Goal: Task Accomplishment & Management: Manage account settings

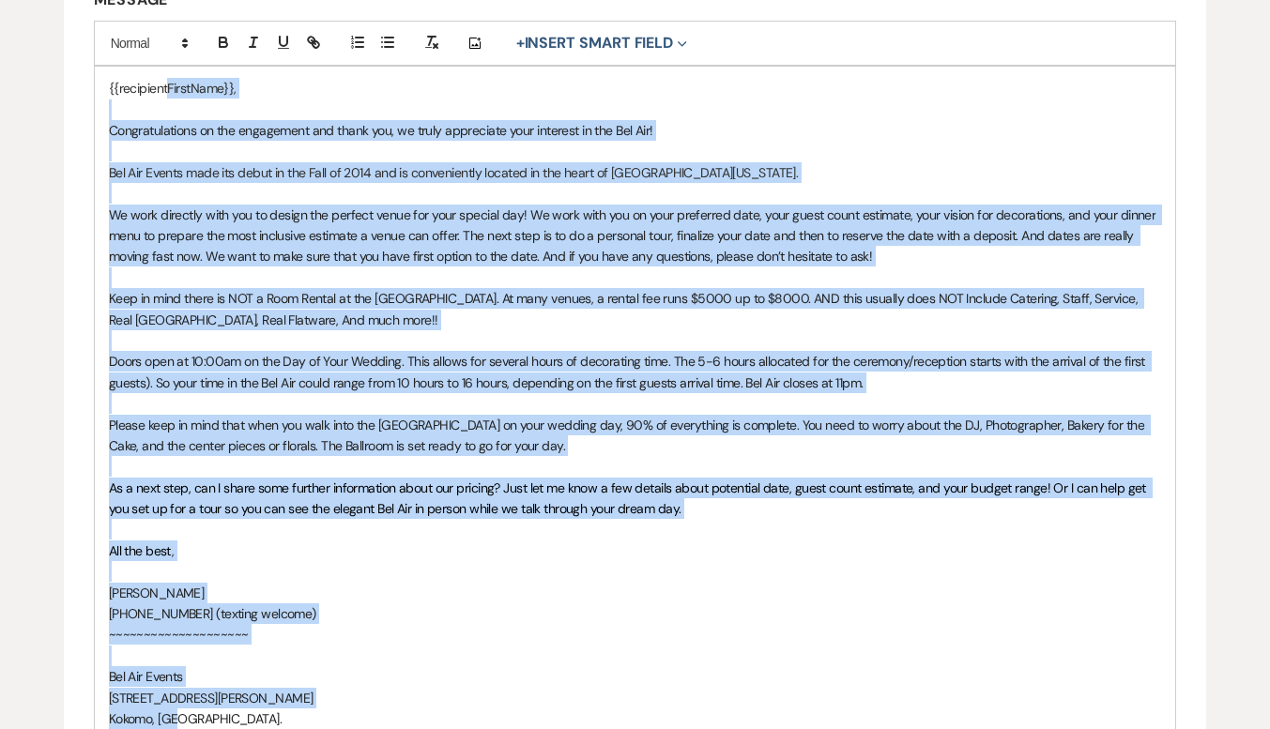
scroll to position [300, 0]
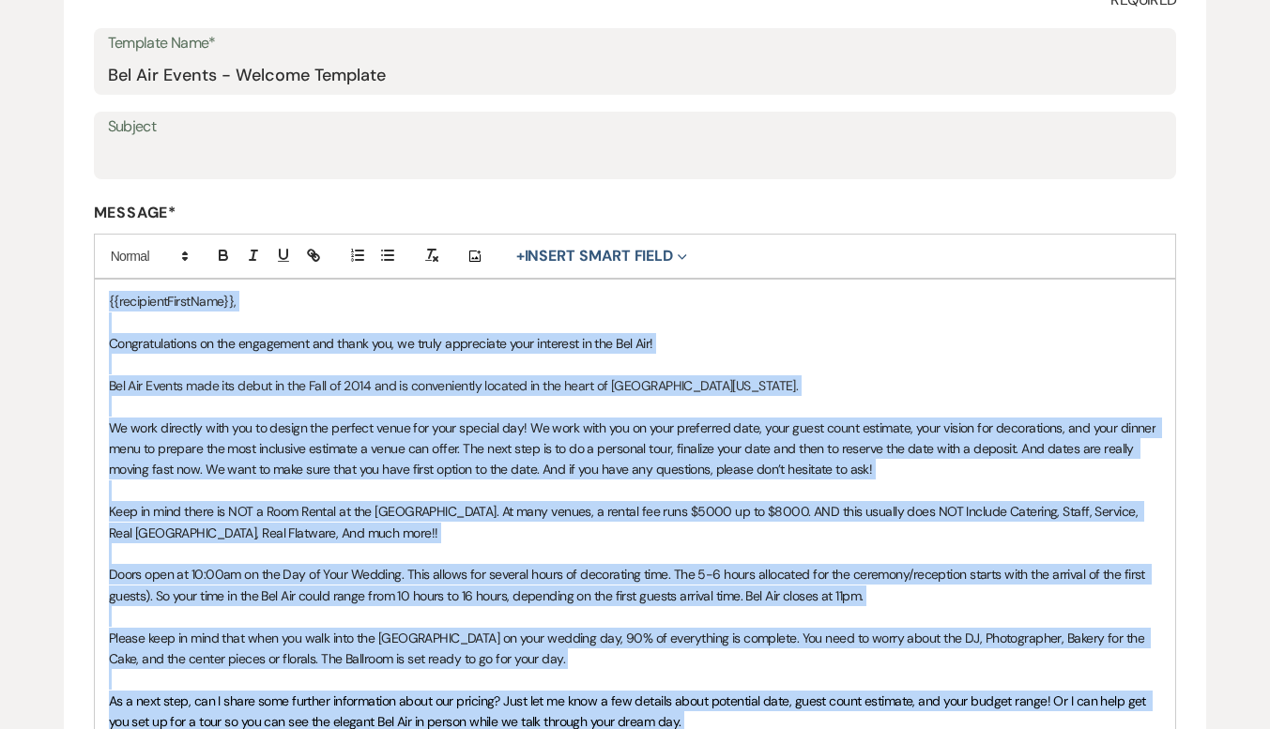
drag, startPoint x: 214, startPoint y: 569, endPoint x: 69, endPoint y: 301, distance: 304.1
click at [69, 301] on form "Edit Message Template This template was created on [DATE] * Required Template N…" at bounding box center [635, 529] width 1143 height 1294
copy div "{{recipientFirstName}}, Congratulations on the engagement and thank you, we tru…"
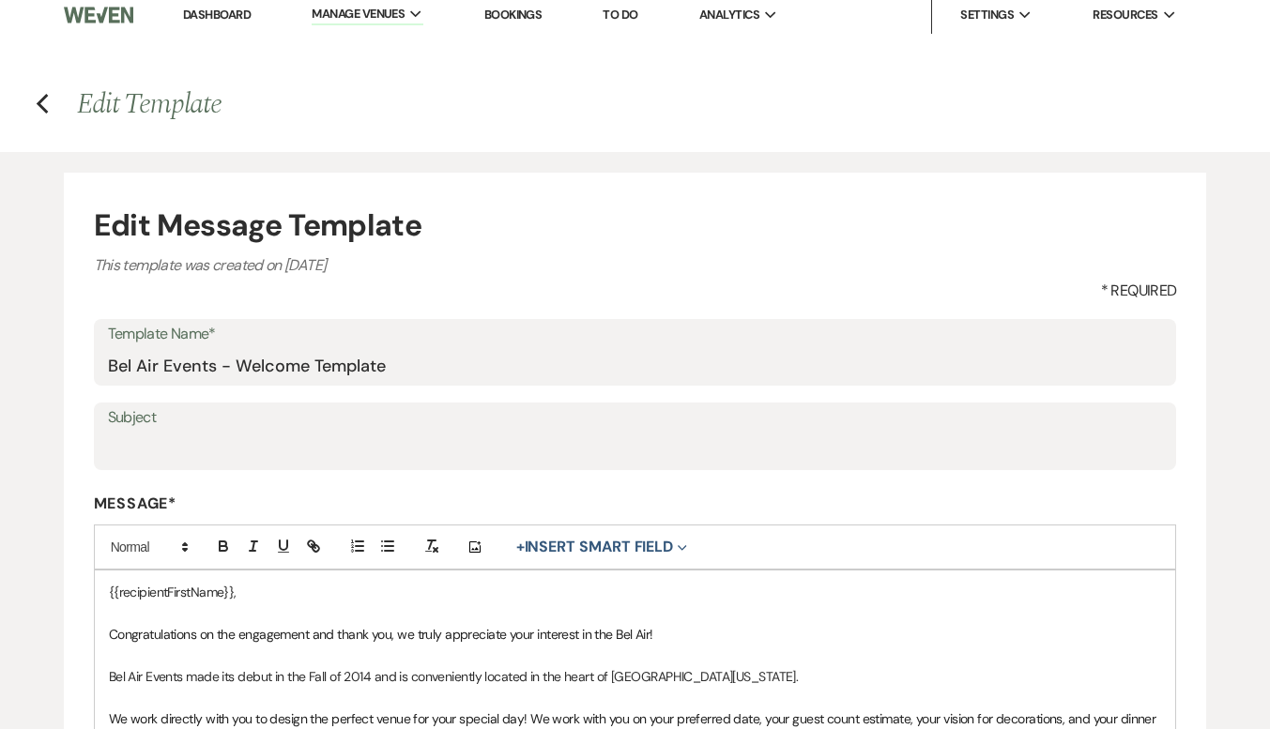
scroll to position [0, 0]
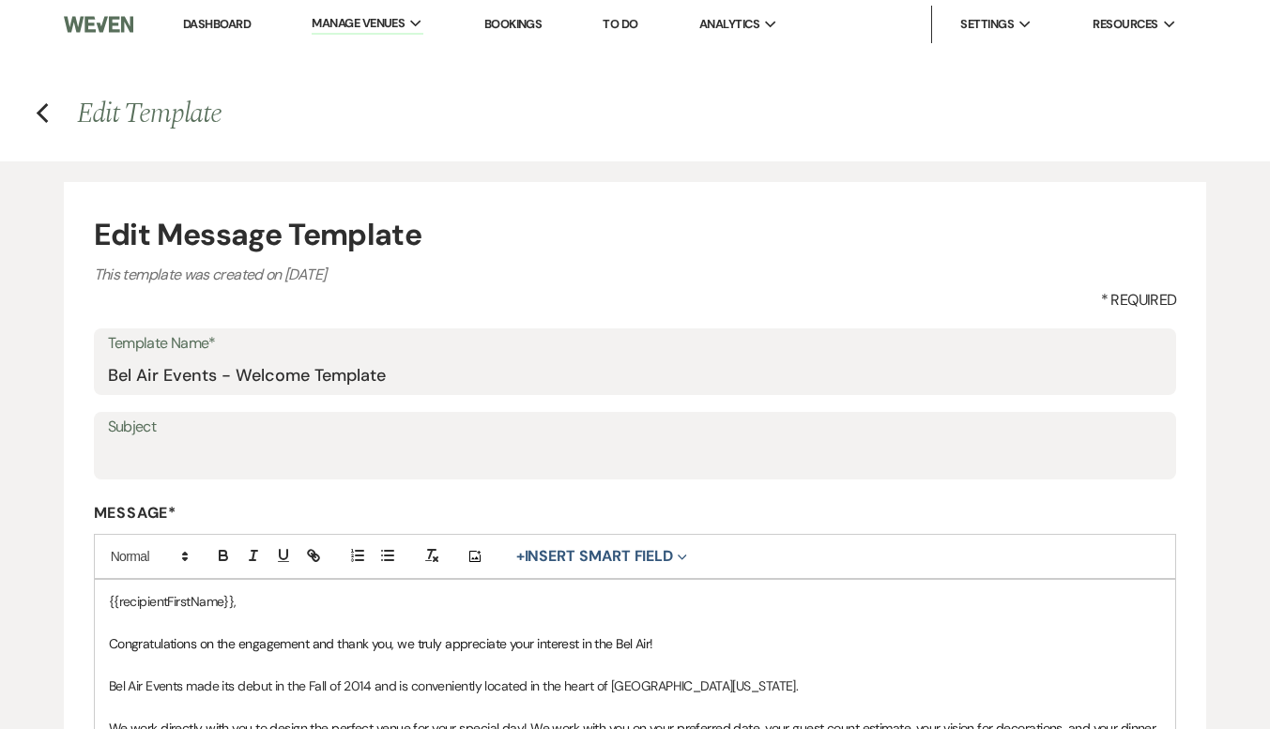
click at [34, 108] on h4 "Previous Edit Template" at bounding box center [635, 113] width 1270 height 39
click at [39, 115] on use "button" at bounding box center [42, 113] width 12 height 21
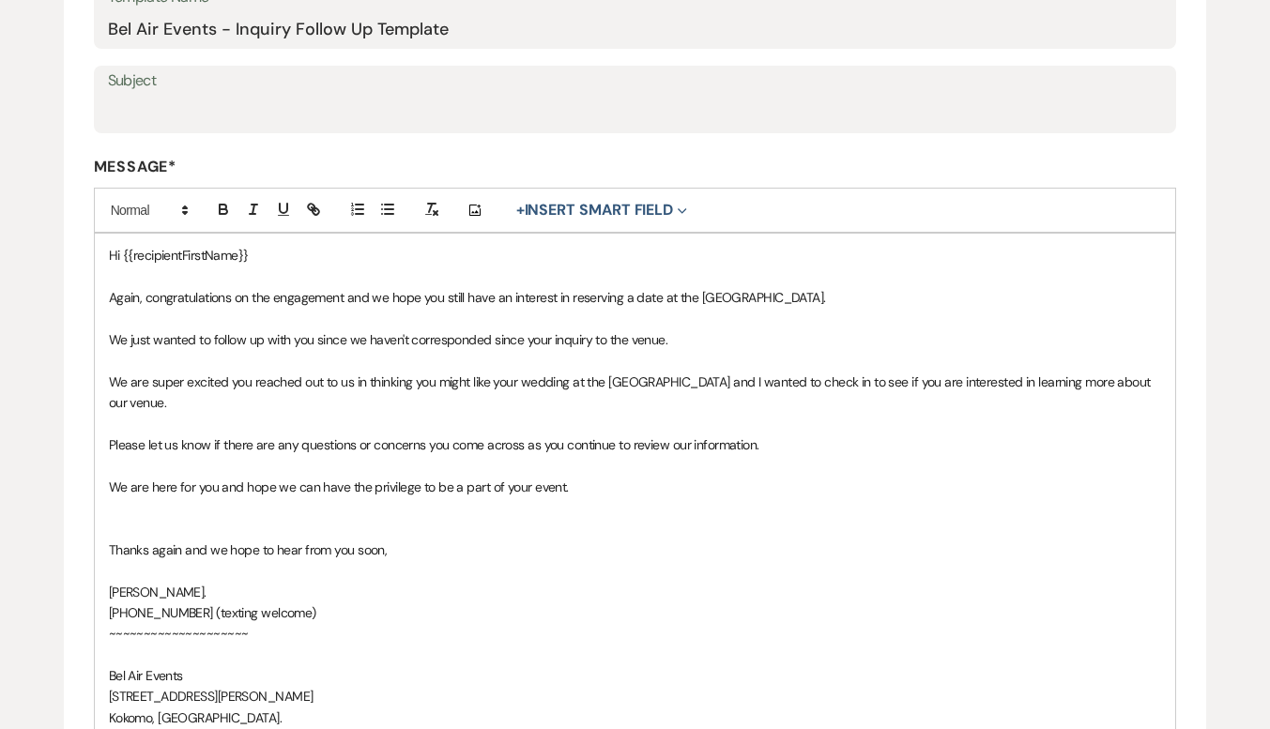
scroll to position [282, 0]
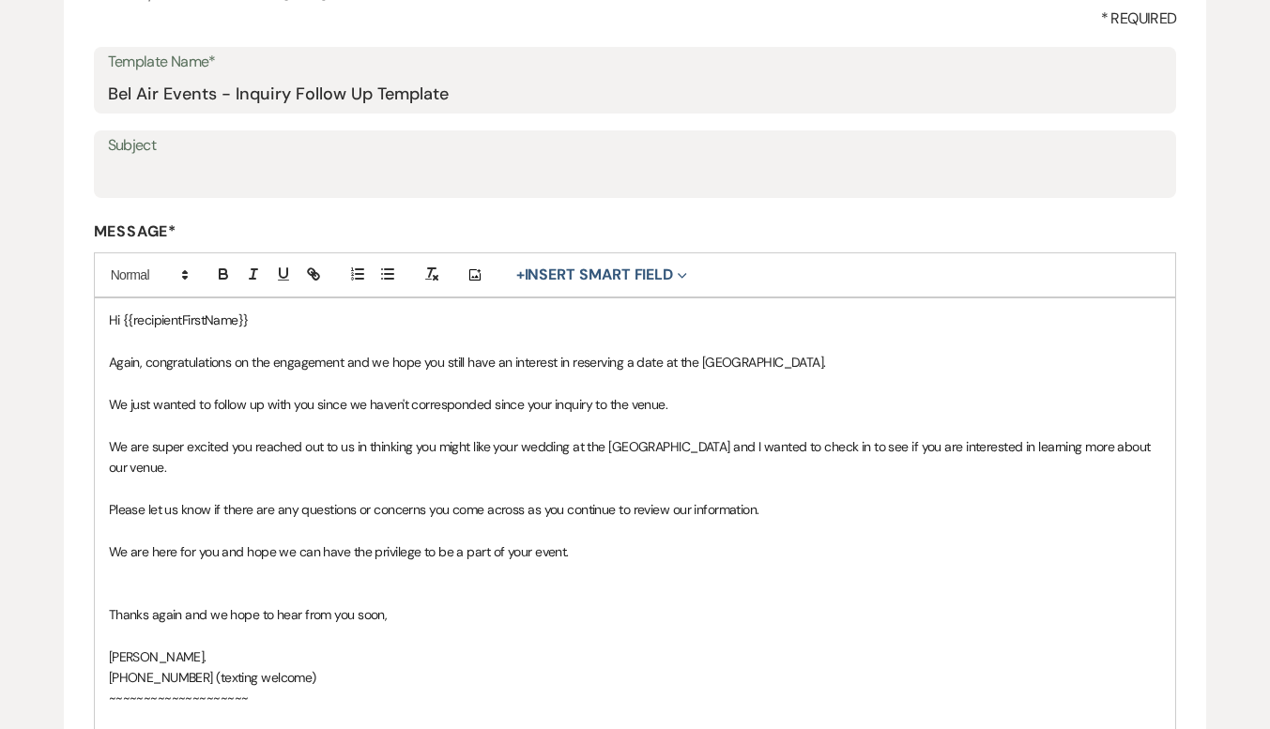
click at [870, 424] on p at bounding box center [635, 425] width 1053 height 21
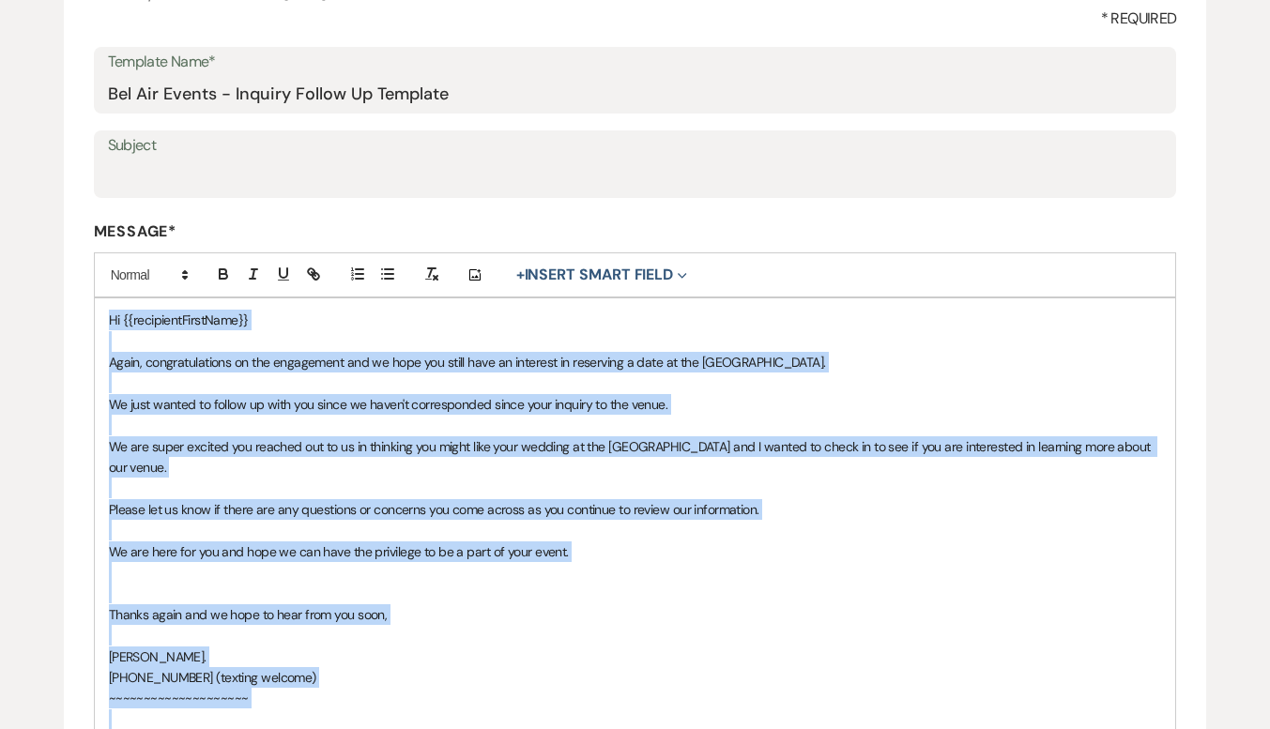
copy div "Hi {{recipientFirstName}} Again, congratulations on the engagement and we hope …"
click at [756, 645] on div "Hi {{recipientFirstName}} Again, congratulations on the engagement and we hope …" at bounding box center [635, 552] width 1081 height 506
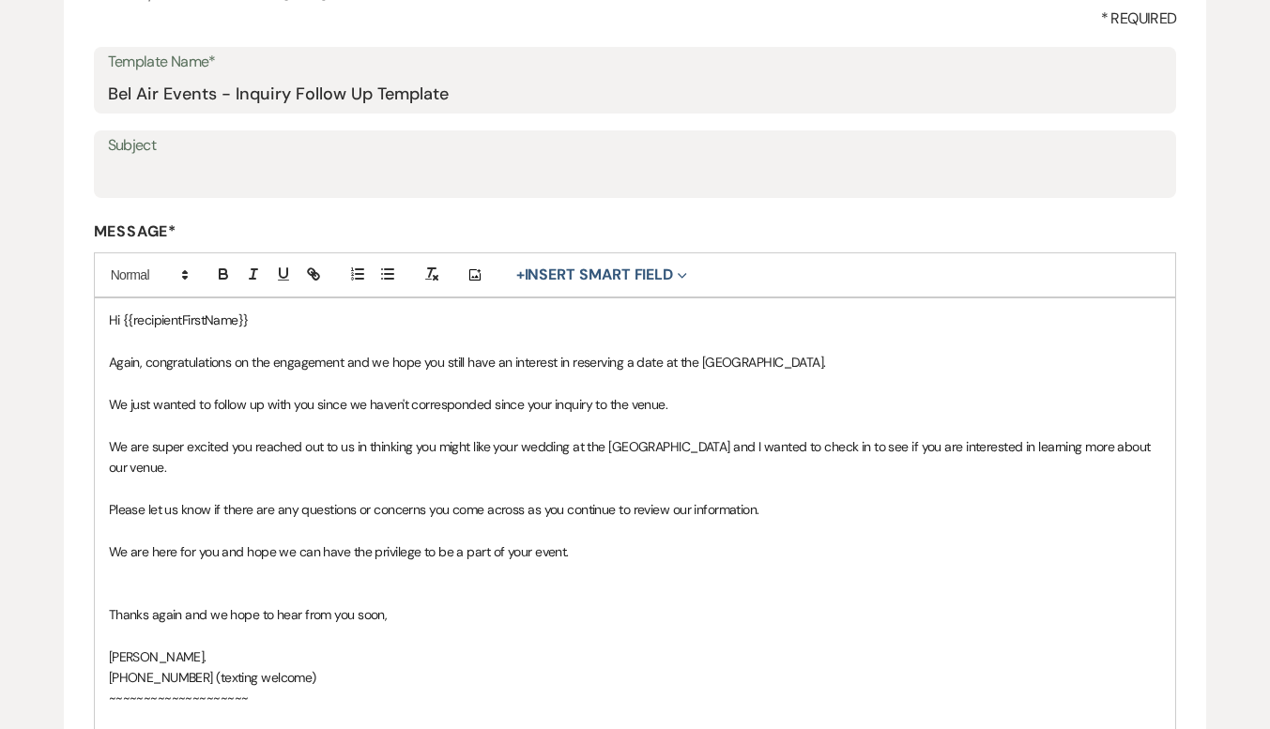
click at [32, 192] on div "Edit Message Template This template was created on Aug 7, 2024 * Required Templ…" at bounding box center [635, 453] width 1270 height 1146
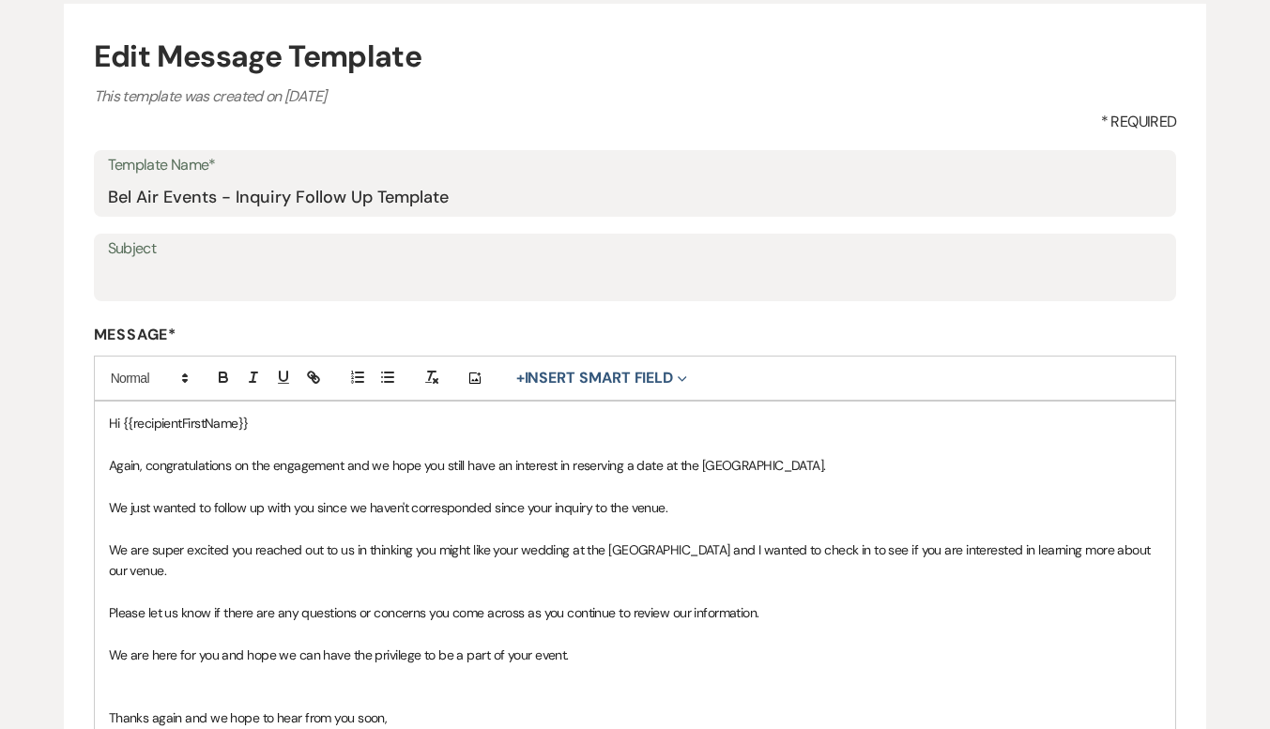
scroll to position [94, 0]
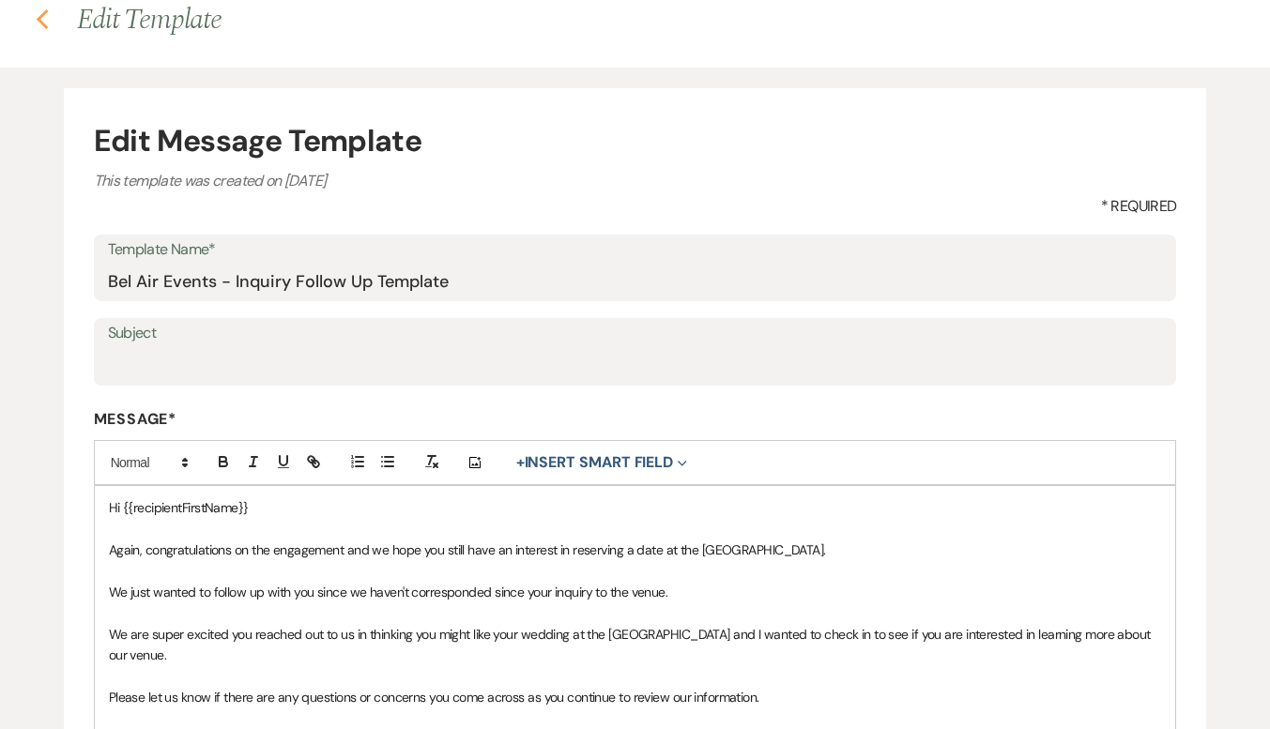
click at [43, 22] on icon "Previous" at bounding box center [43, 19] width 14 height 23
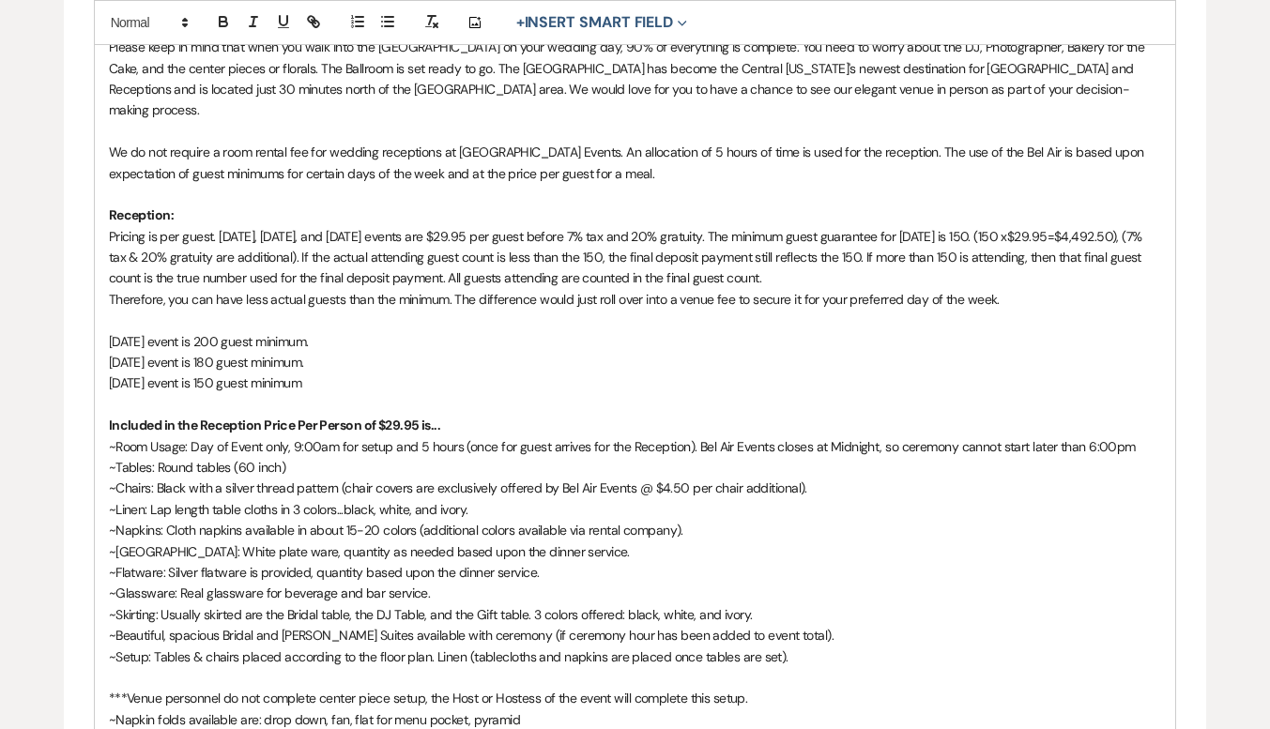
scroll to position [845, 0]
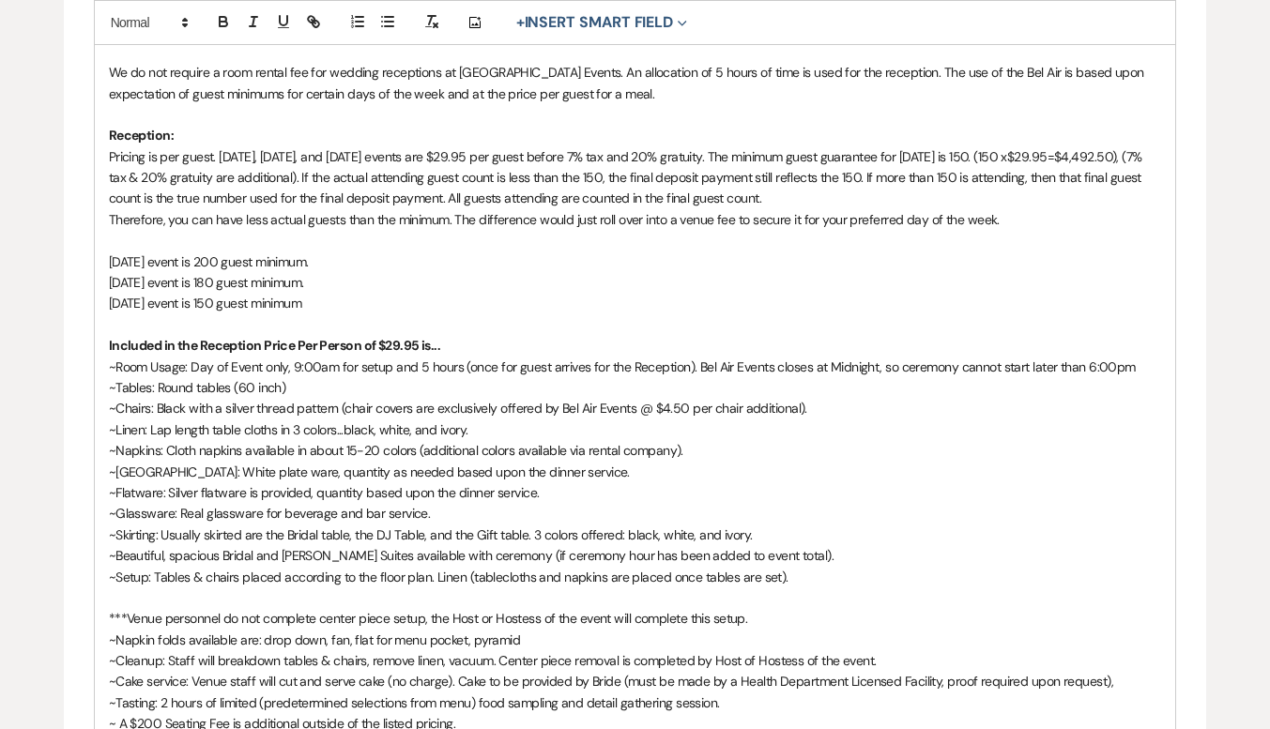
click at [887, 525] on p "~Skirting: Usually skirted are the Bridal table, the DJ Table, and the Gift tab…" at bounding box center [635, 535] width 1053 height 21
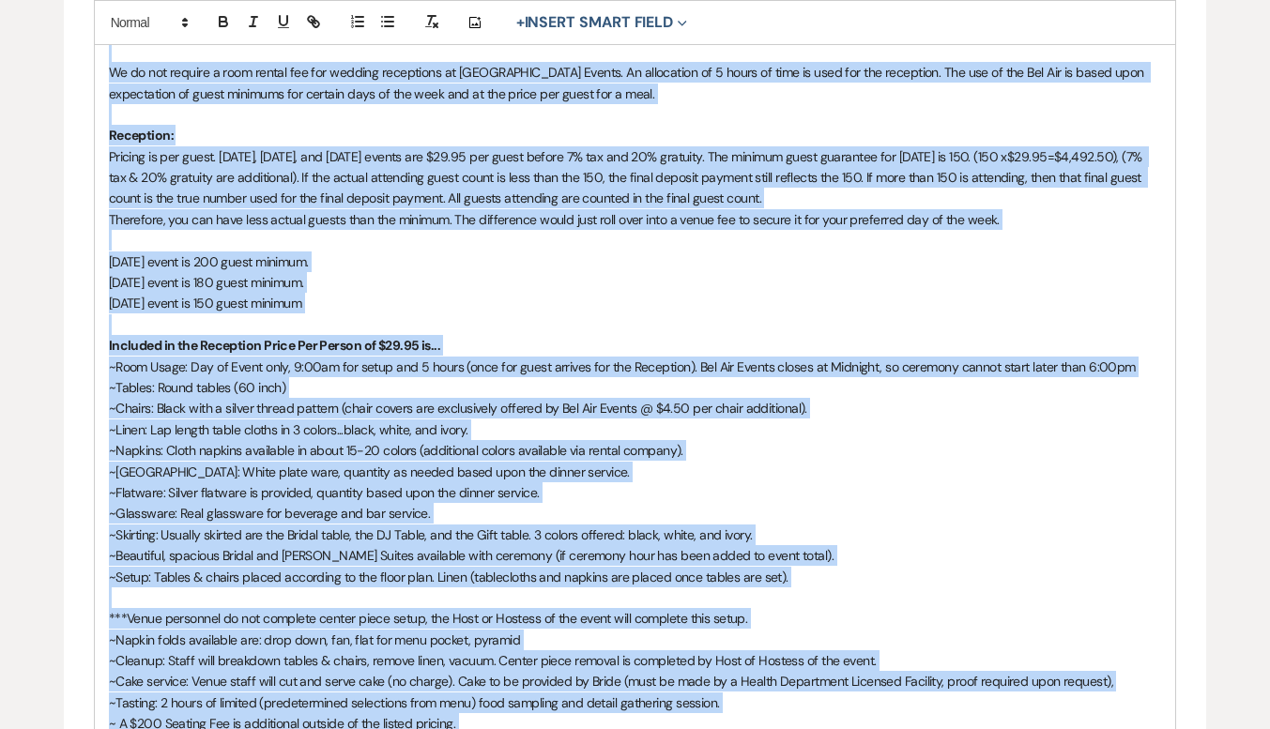
copy div "Hello {{recipientFirstName}}! Congratulations on your engagement! And thank you…"
drag, startPoint x: 773, startPoint y: 436, endPoint x: 851, endPoint y: 436, distance: 77.9
click at [777, 440] on p "~Napkins: Cloth napkins available in about 15-20 colors (additional colors avai…" at bounding box center [635, 450] width 1053 height 21
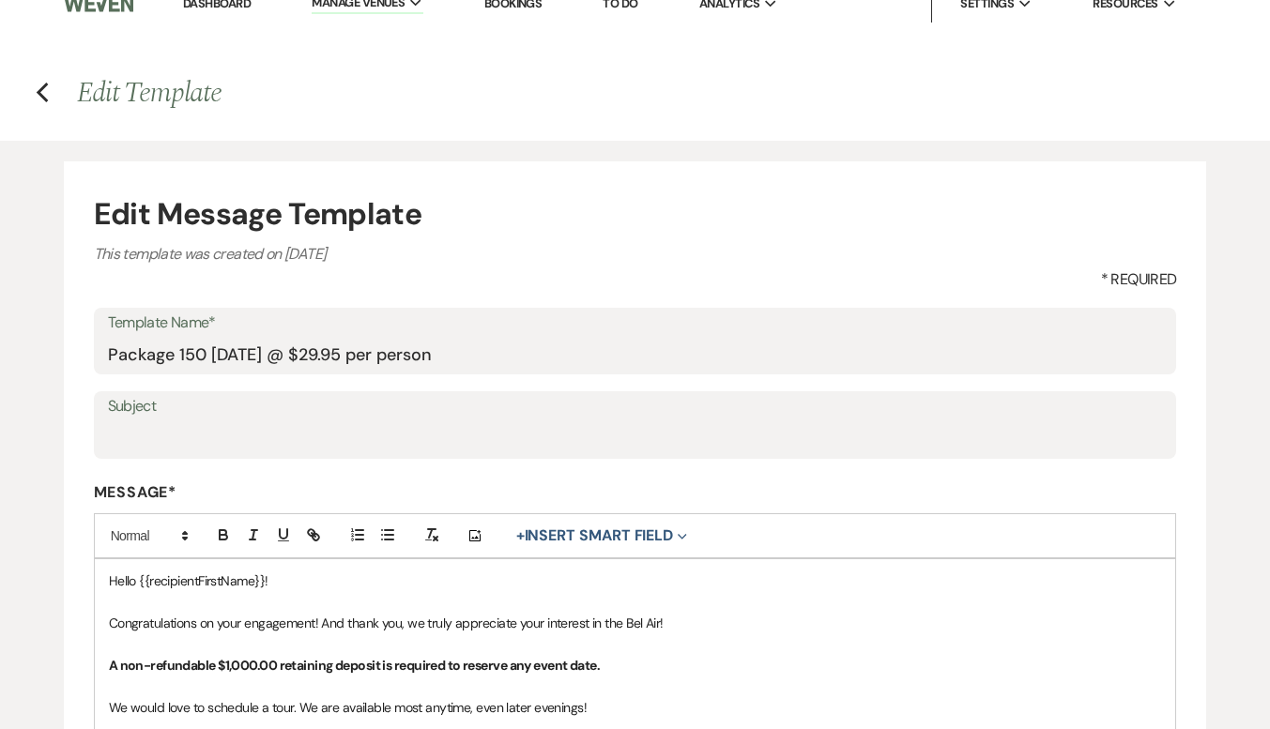
scroll to position [0, 0]
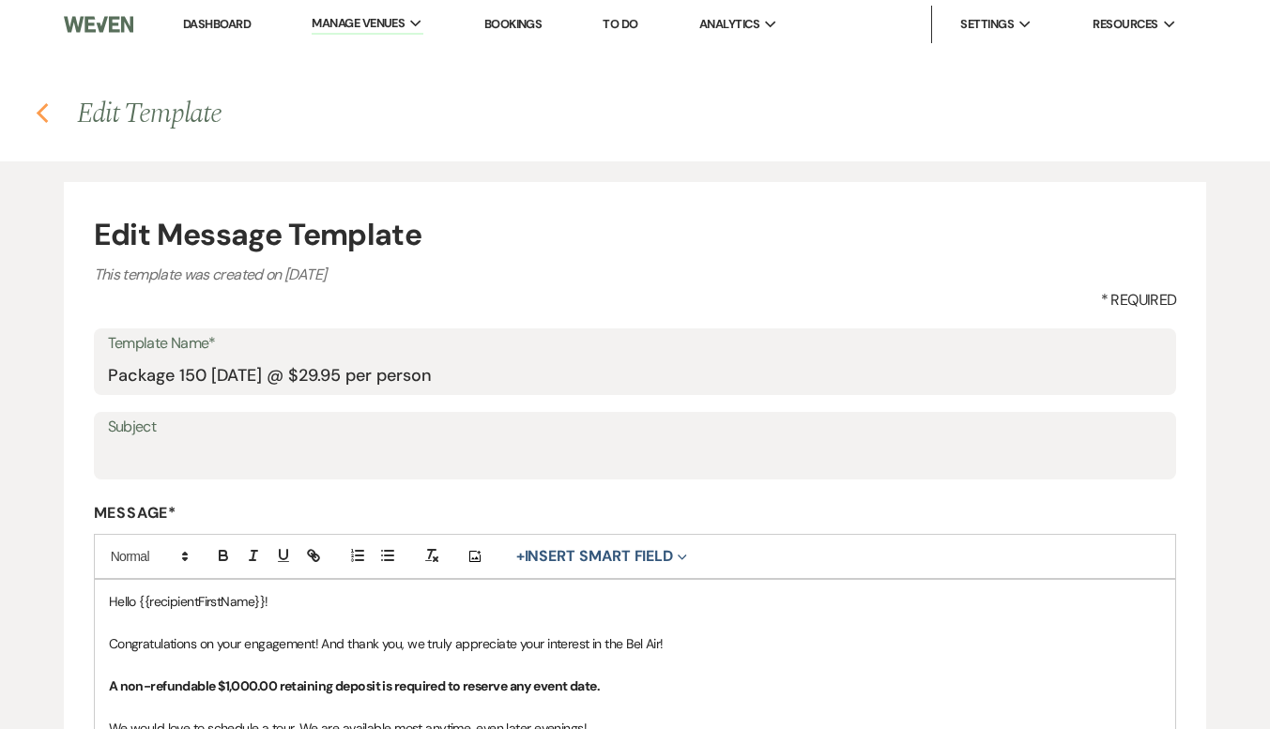
click at [40, 113] on use "button" at bounding box center [42, 113] width 12 height 21
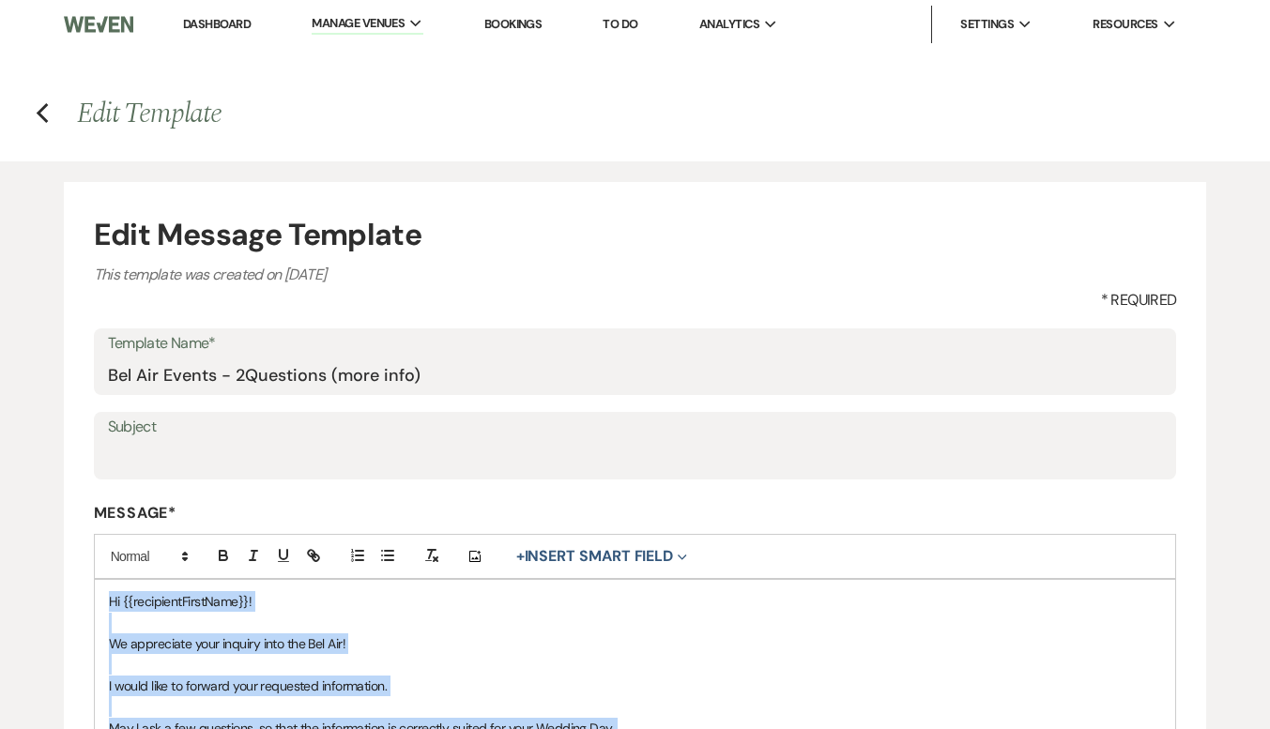
copy div "Hi {{recipientFirstName}}! We appreciate your inquiry into the Bel Air! I would…"
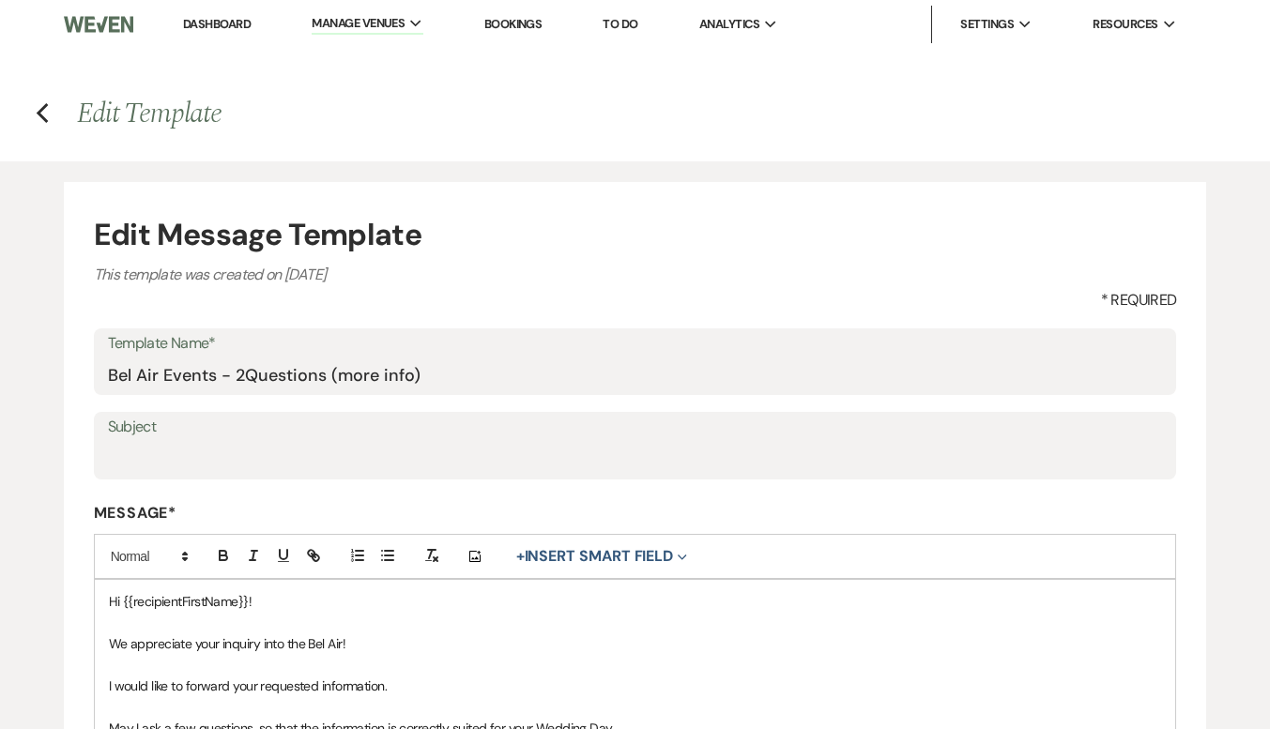
click at [196, 426] on label "Subject" at bounding box center [635, 427] width 1055 height 27
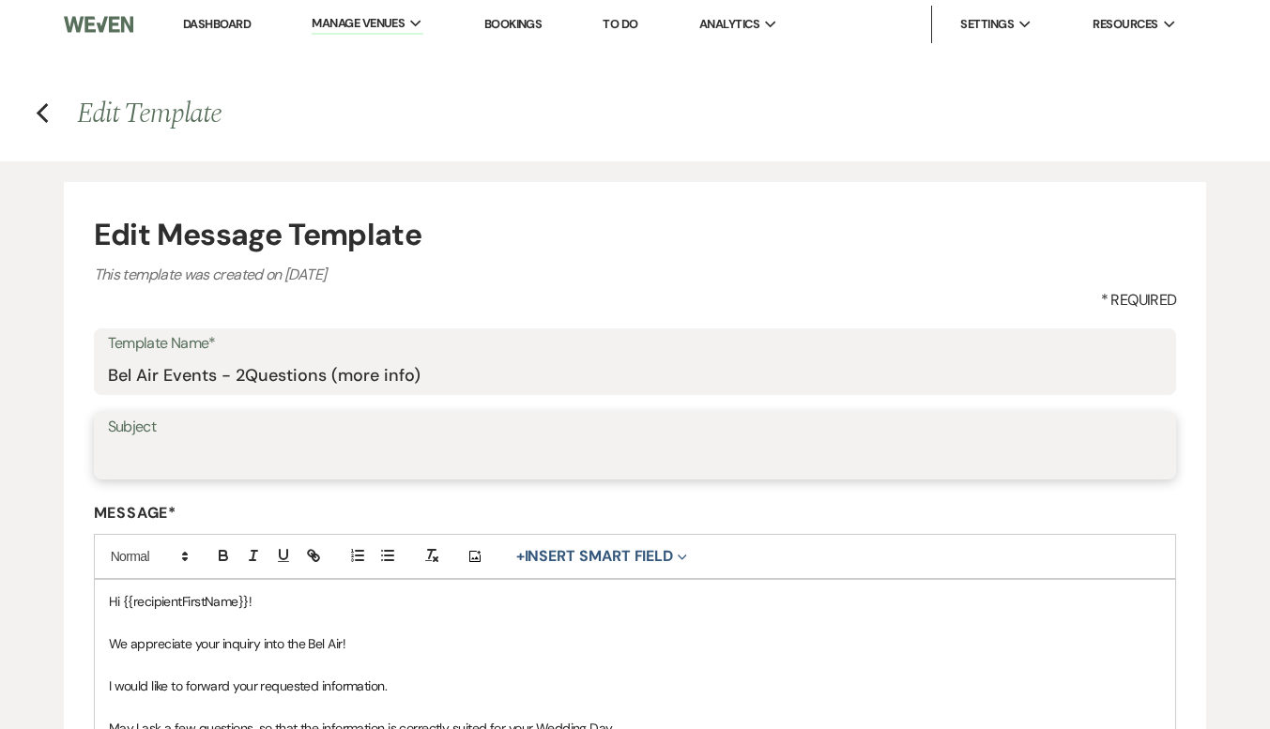
click at [196, 441] on input "Subject" at bounding box center [635, 459] width 1055 height 37
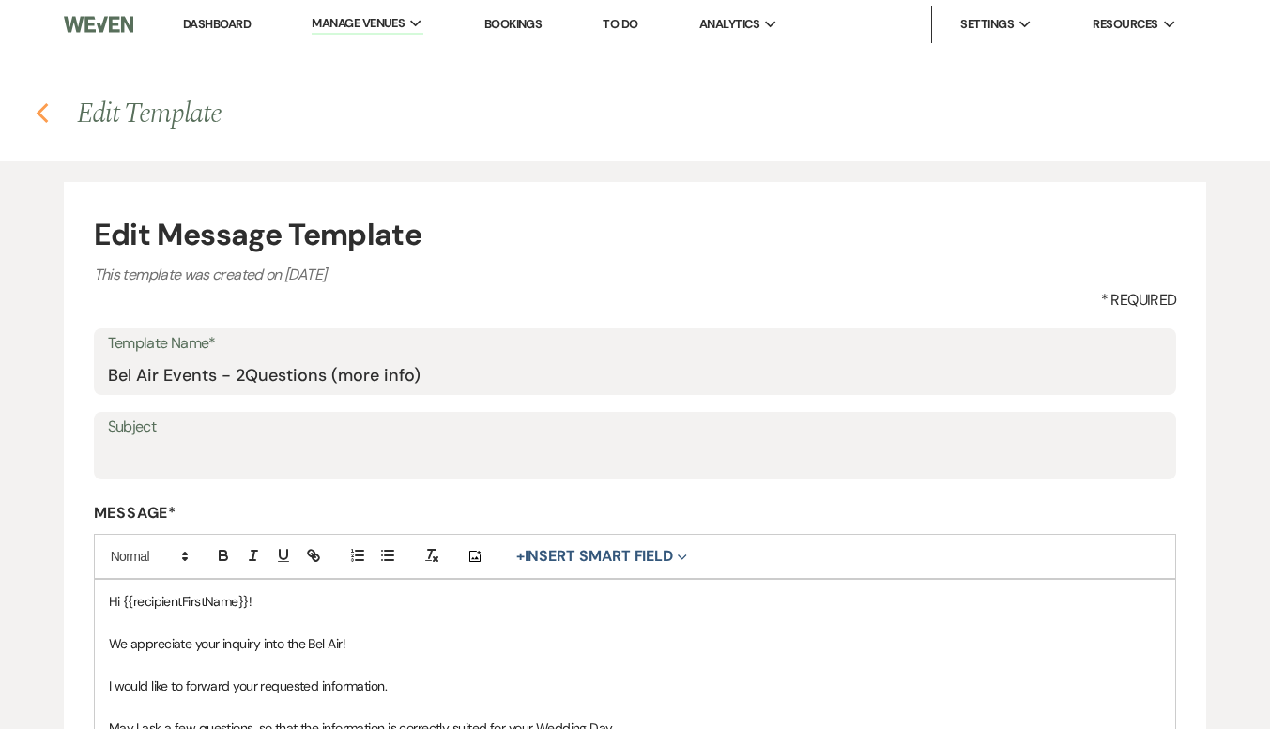
click at [39, 115] on use "button" at bounding box center [42, 113] width 12 height 21
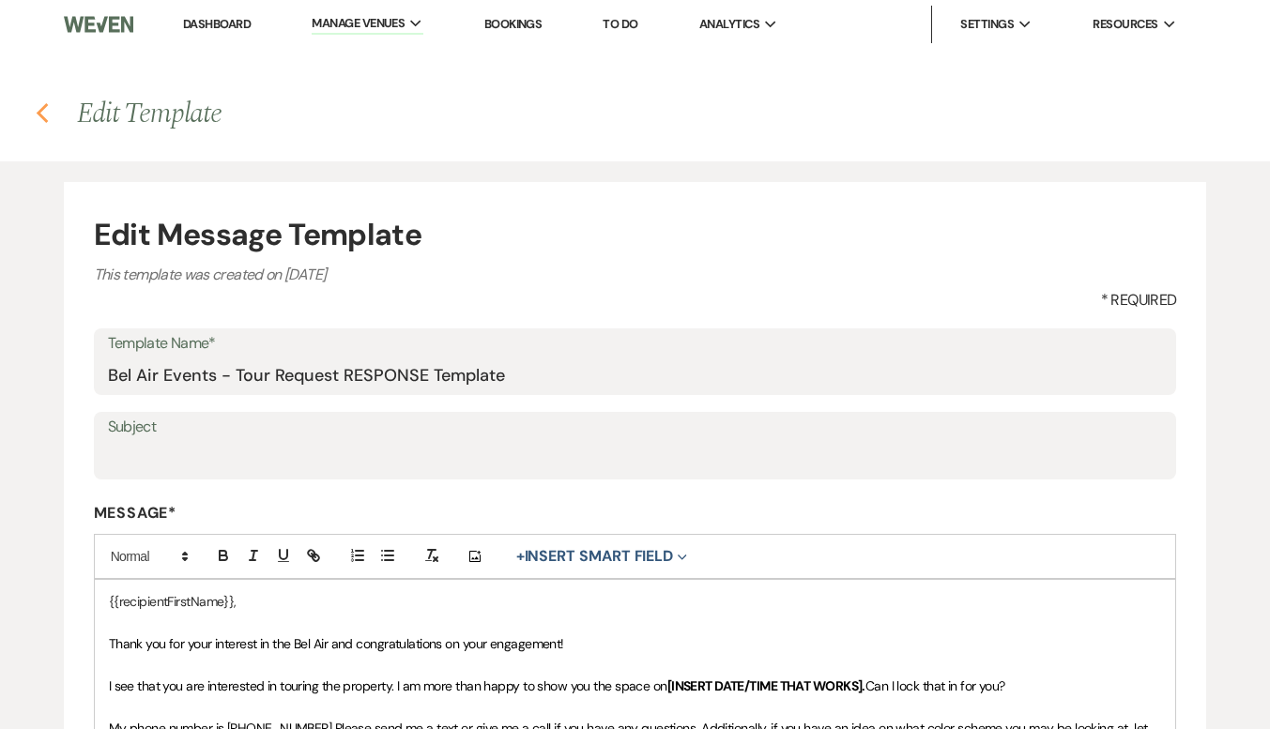
click at [45, 114] on icon "Previous" at bounding box center [43, 113] width 14 height 23
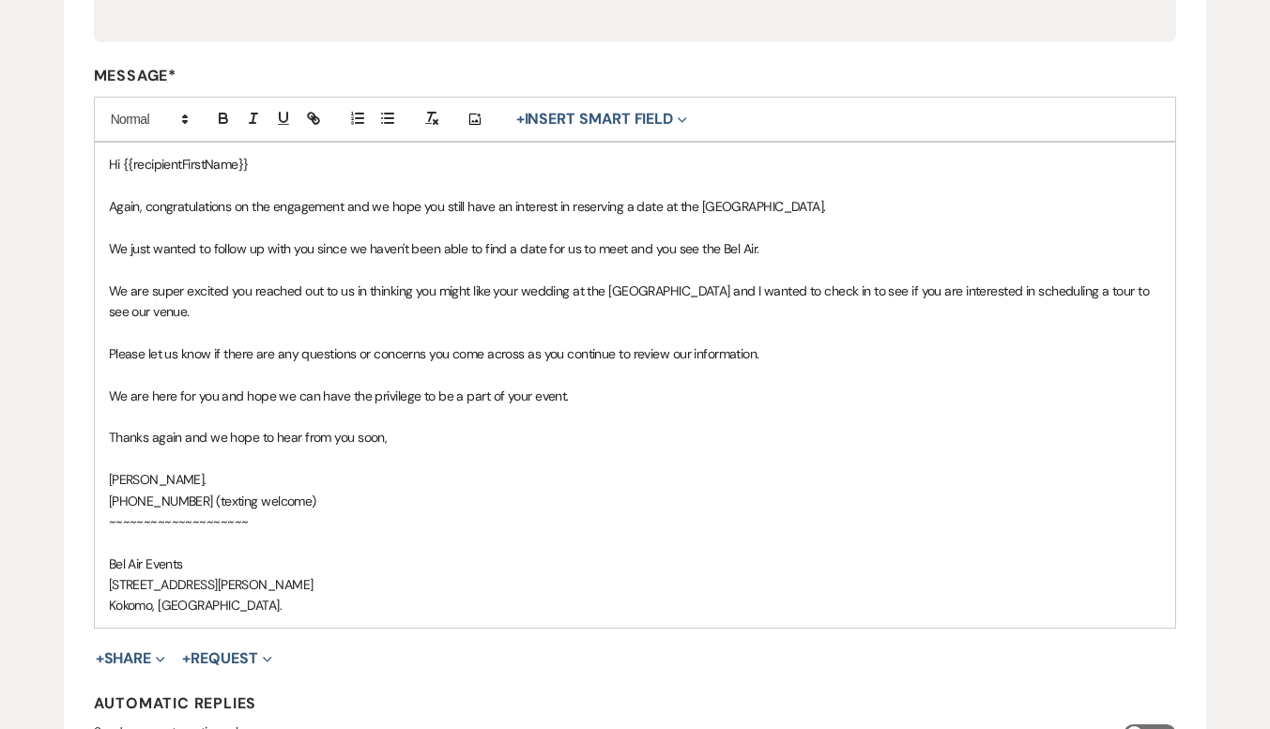
scroll to position [469, 0]
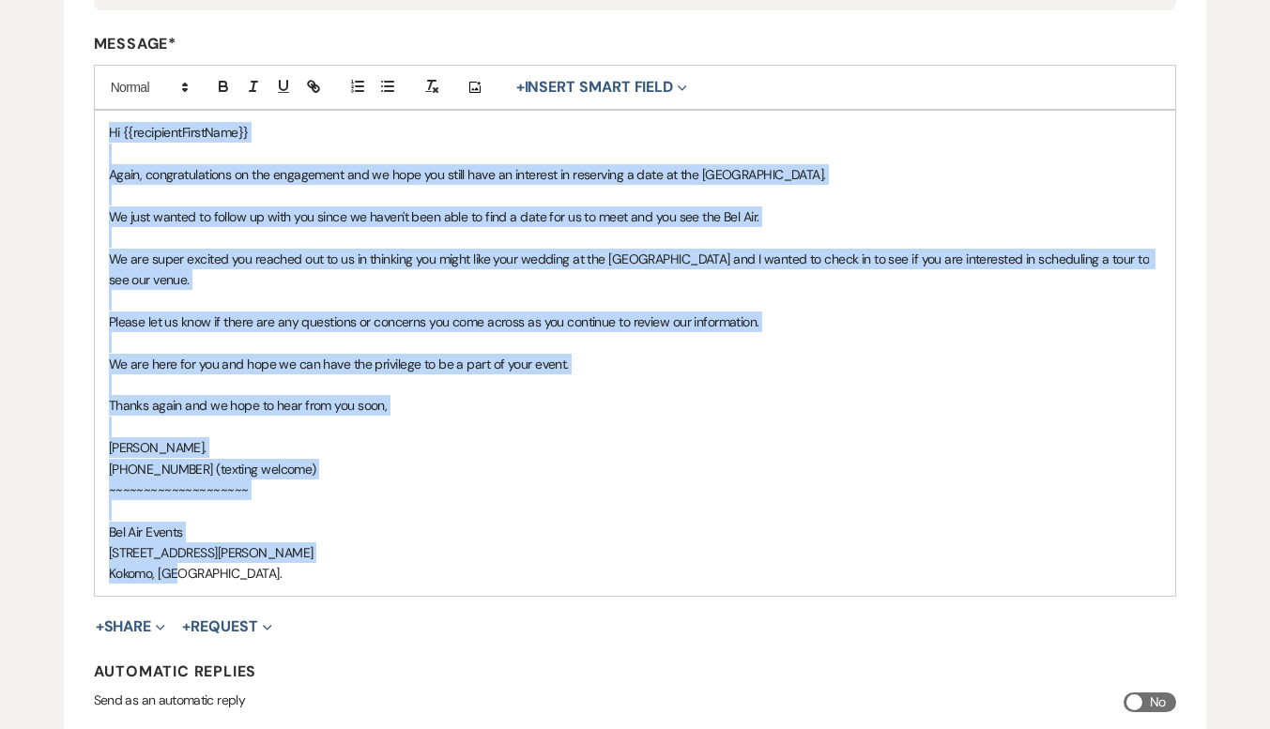
drag, startPoint x: 102, startPoint y: 129, endPoint x: 264, endPoint y: 550, distance: 451.3
click at [264, 556] on div "Hi {{recipientFirstName}} Again, congratulations on the engagement and we hope …" at bounding box center [635, 353] width 1081 height 485
copy div "Hi {{recipientFirstName}} Again, congratulations on the engagement and we hope …"
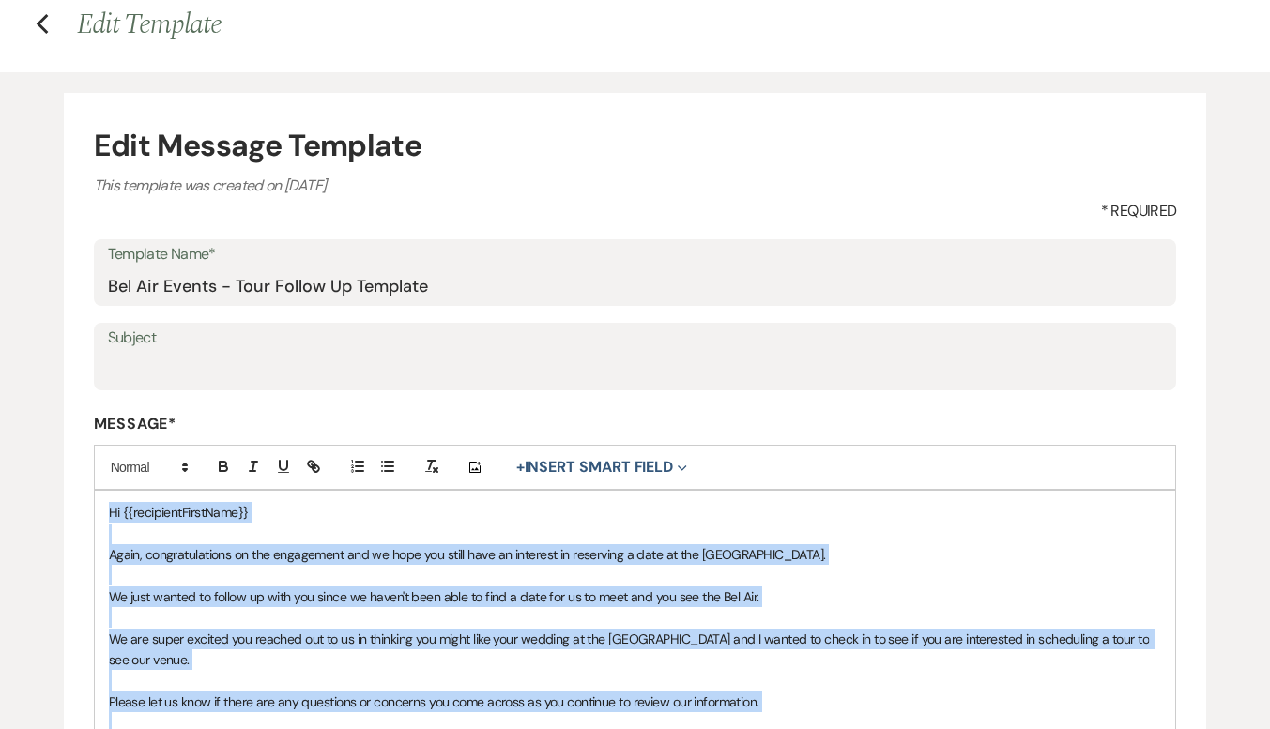
scroll to position [0, 0]
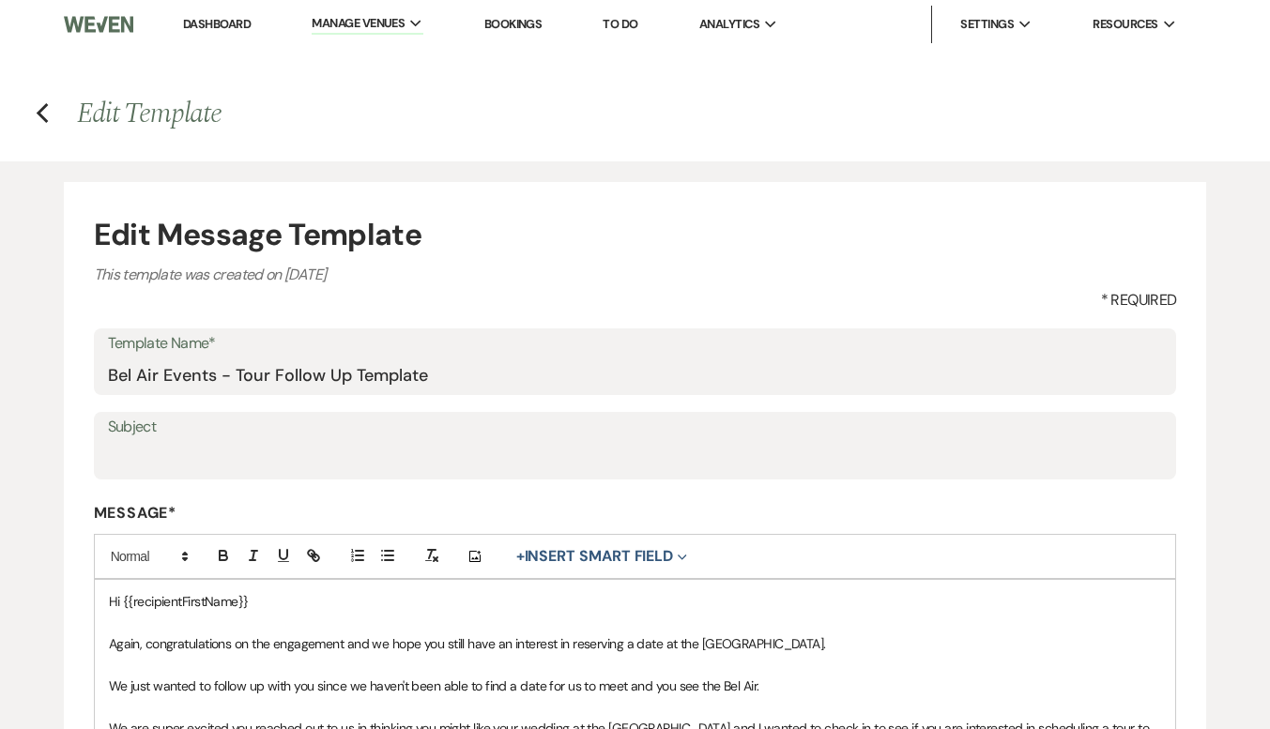
click at [50, 113] on h4 "Previous Edit Template" at bounding box center [635, 113] width 1270 height 39
click at [41, 117] on use "button" at bounding box center [42, 113] width 12 height 21
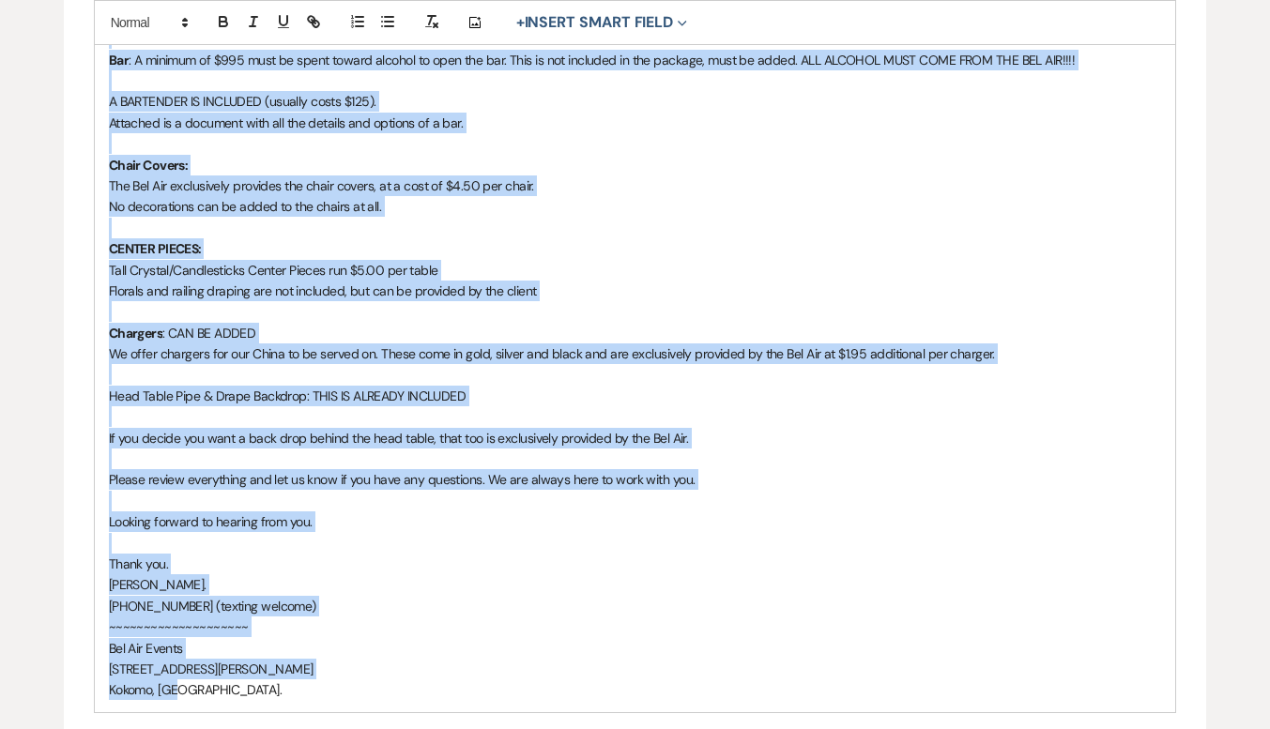
scroll to position [1834, 0]
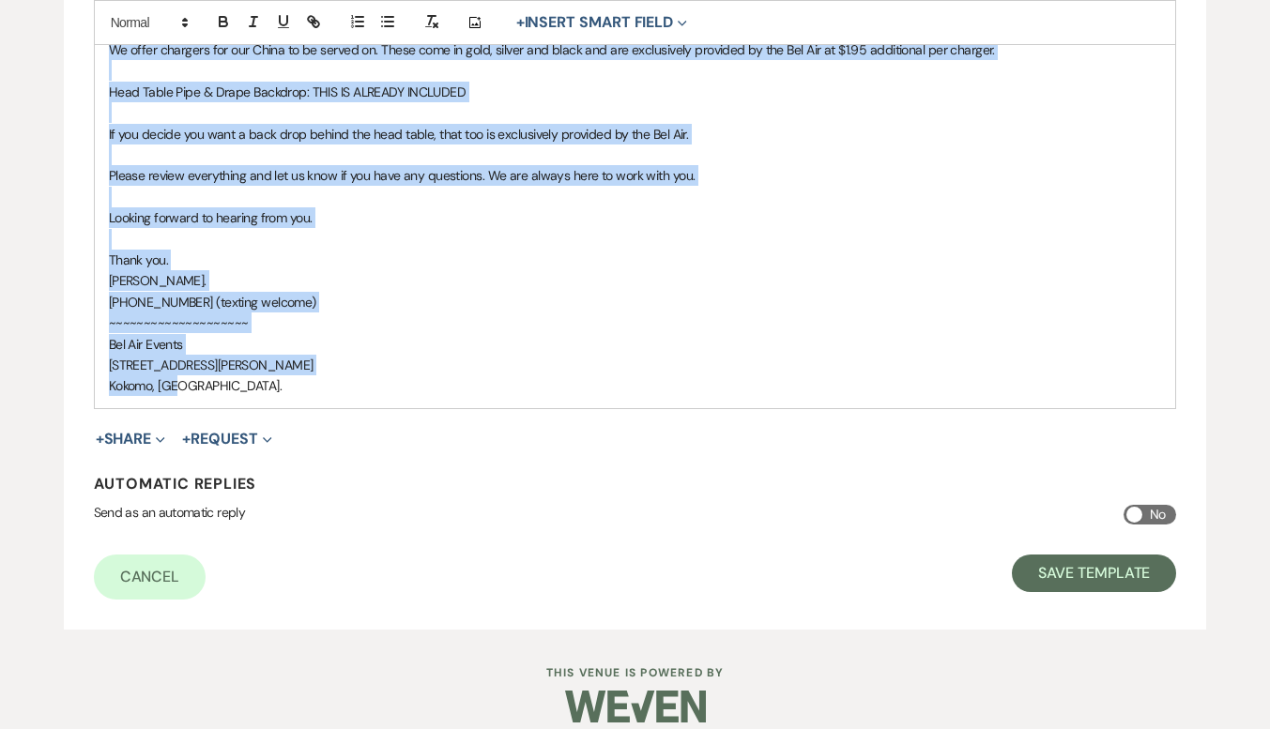
drag, startPoint x: 108, startPoint y: 412, endPoint x: 348, endPoint y: 366, distance: 244.7
copy div "Hi {{recipientFirstName}}! Congratulations on the engagement and thank you, we …"
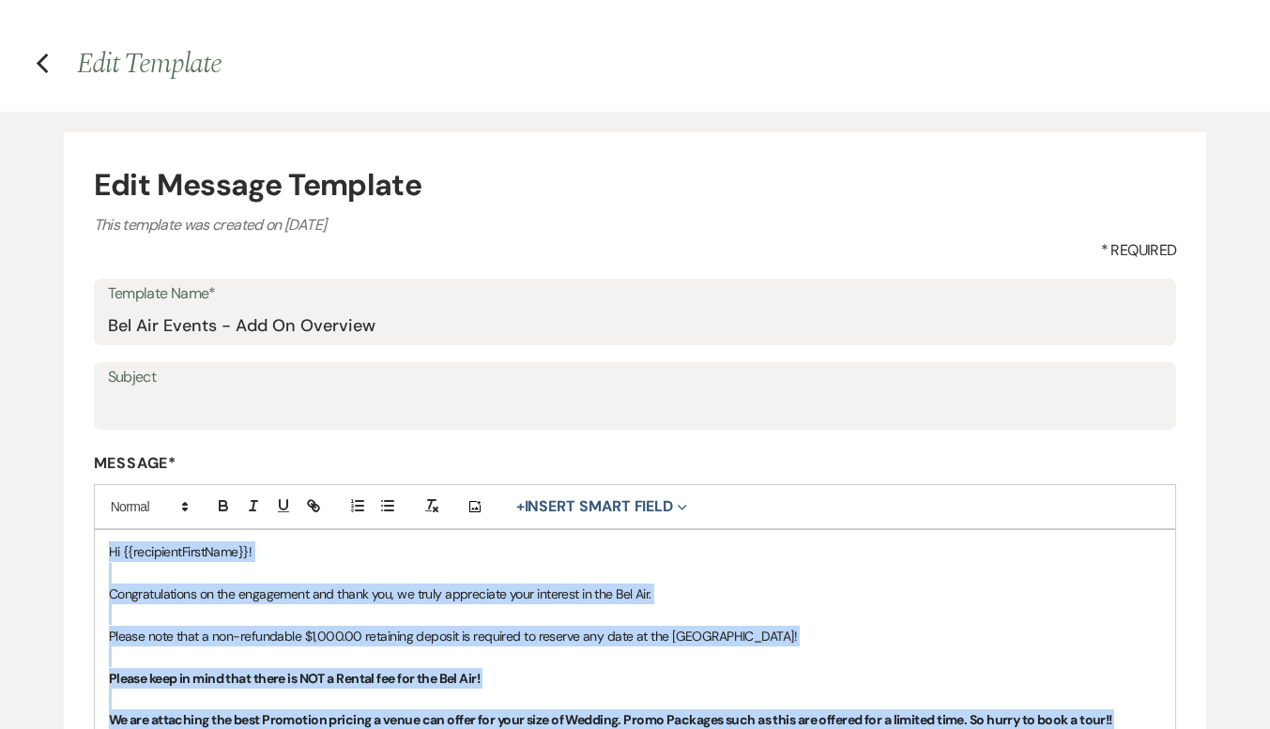
scroll to position [0, 0]
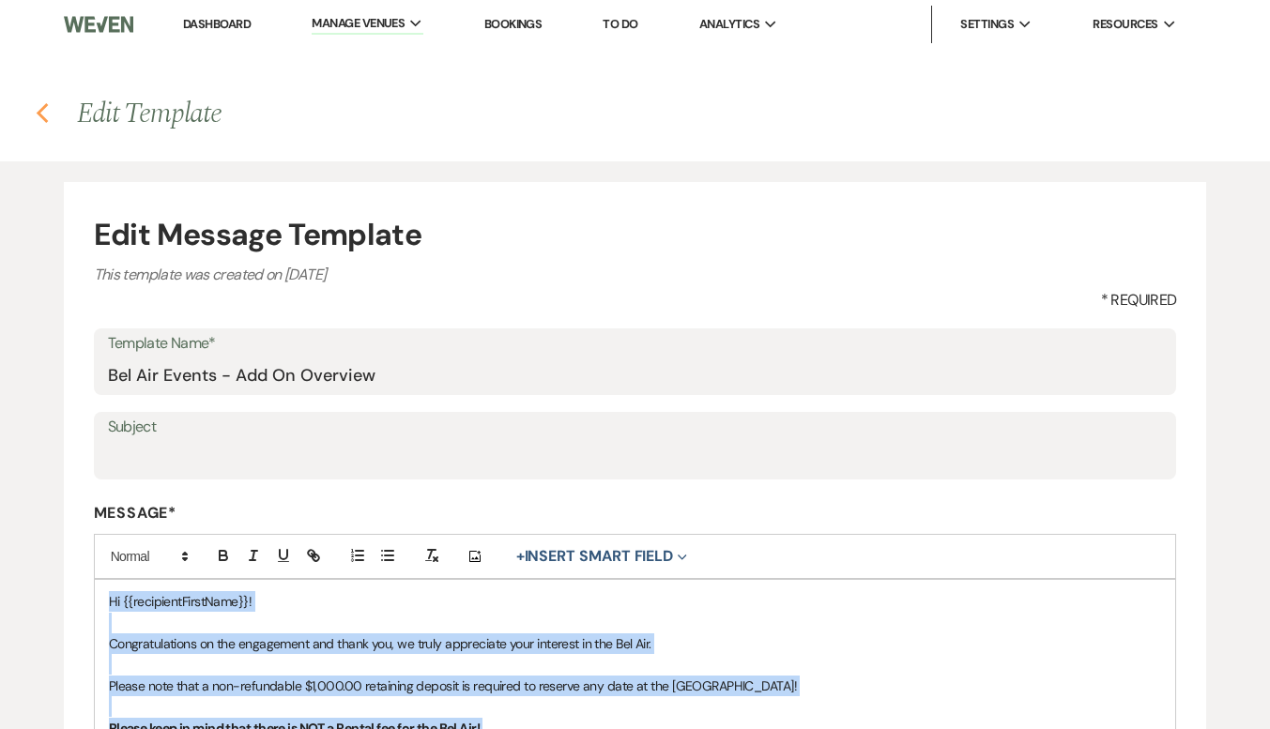
click at [43, 114] on icon "Previous" at bounding box center [43, 113] width 14 height 23
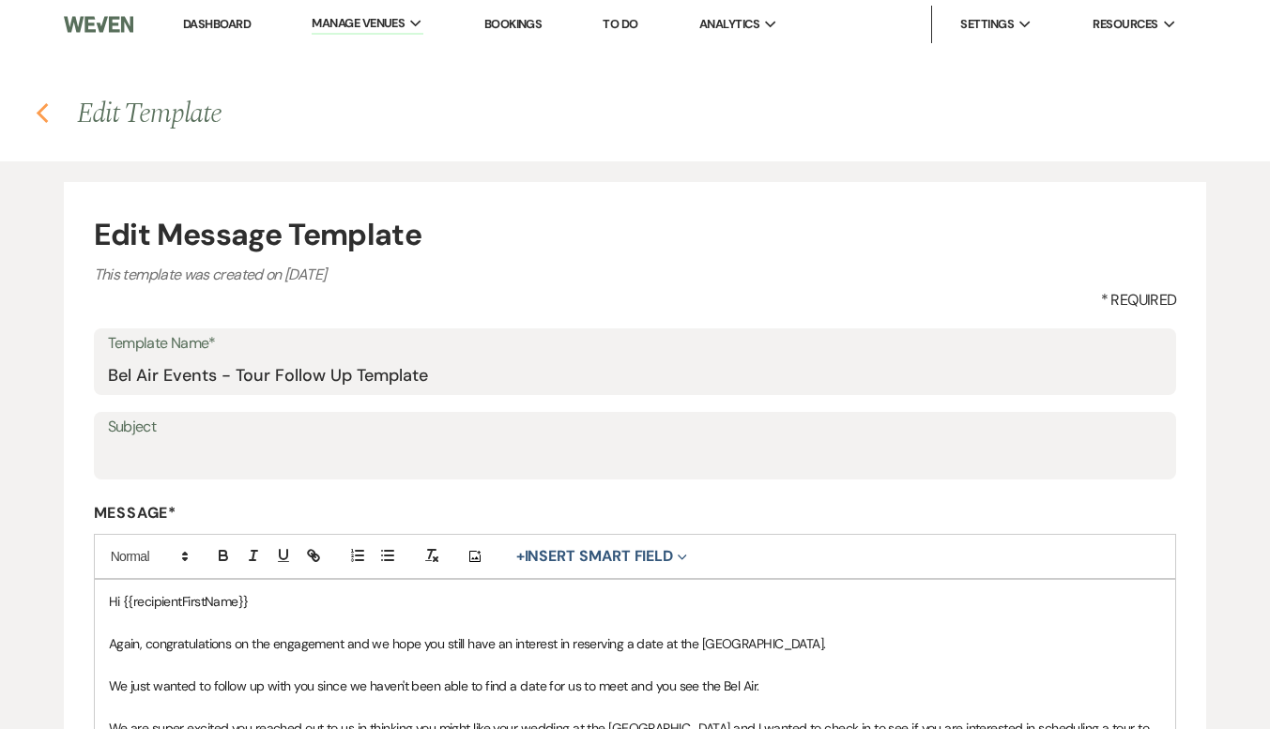
click at [38, 109] on icon "Previous" at bounding box center [43, 113] width 14 height 23
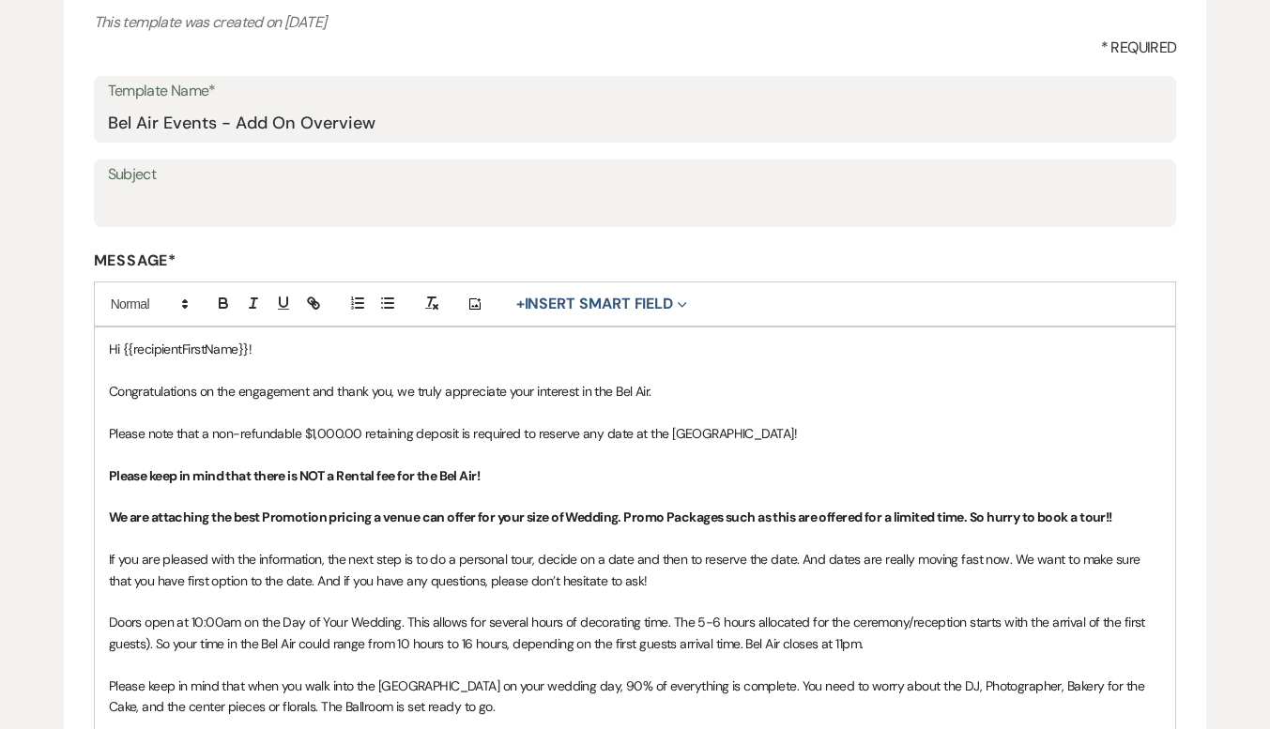
scroll to position [188, 0]
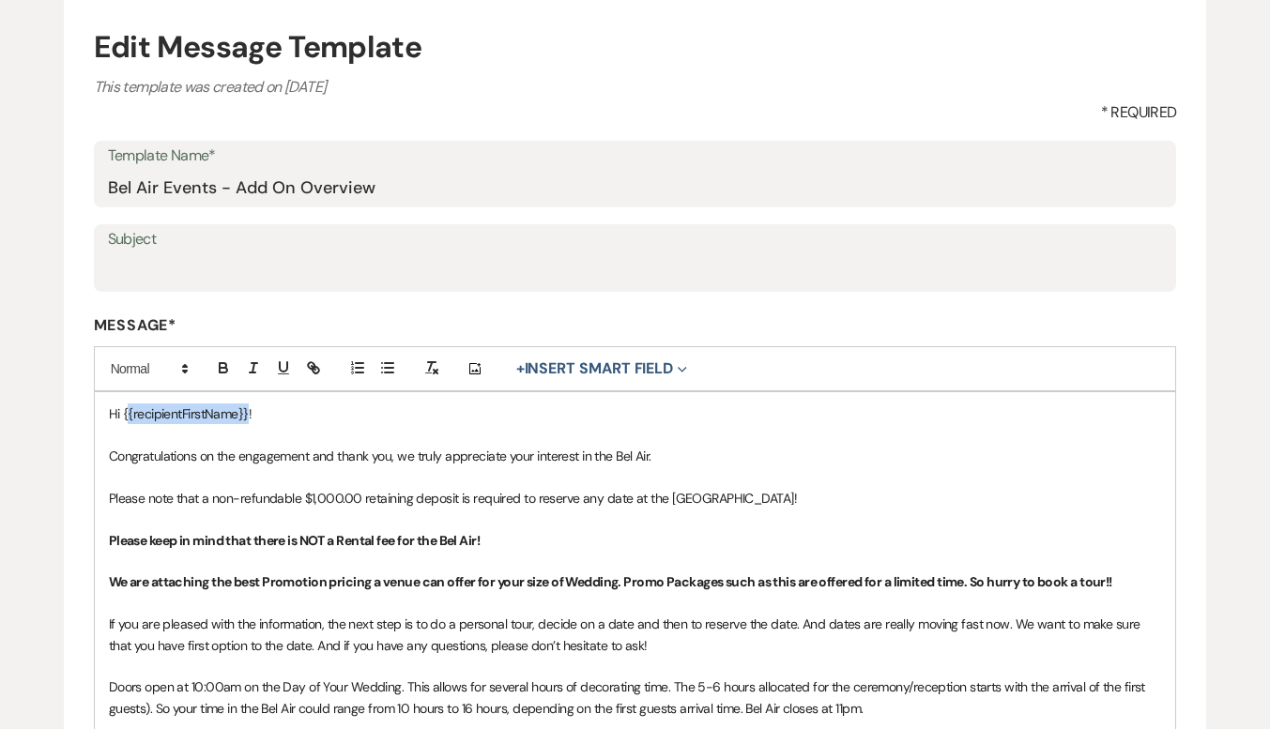
drag, startPoint x: 249, startPoint y: 413, endPoint x: 127, endPoint y: 414, distance: 122.0
click at [127, 414] on span "Hi {{recipientFirstName}}!" at bounding box center [180, 414] width 143 height 17
drag, startPoint x: 148, startPoint y: 420, endPoint x: 122, endPoint y: 416, distance: 26.6
click at [122, 416] on p "Hi {!" at bounding box center [635, 414] width 1053 height 21
click at [565, 370] on button "+ Insert Smart Field Expand" at bounding box center [602, 369] width 184 height 23
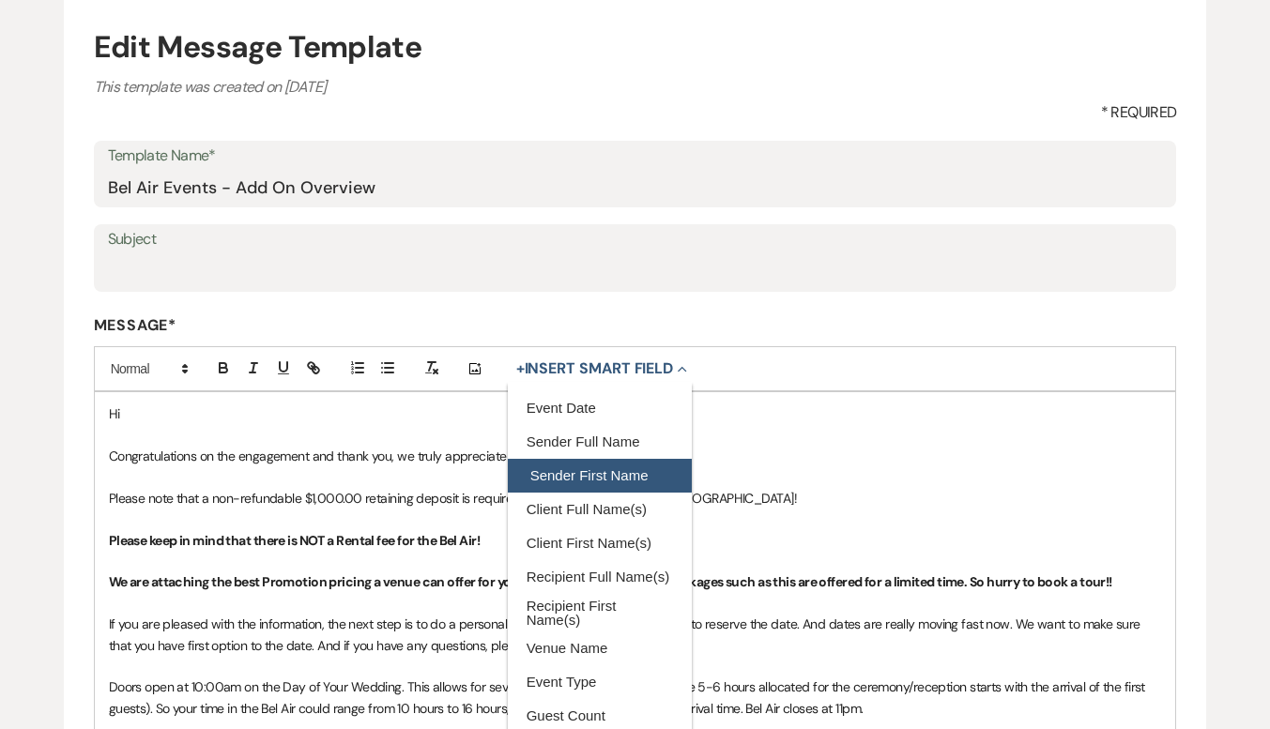
click at [576, 479] on button "Sender First Name" at bounding box center [600, 476] width 184 height 34
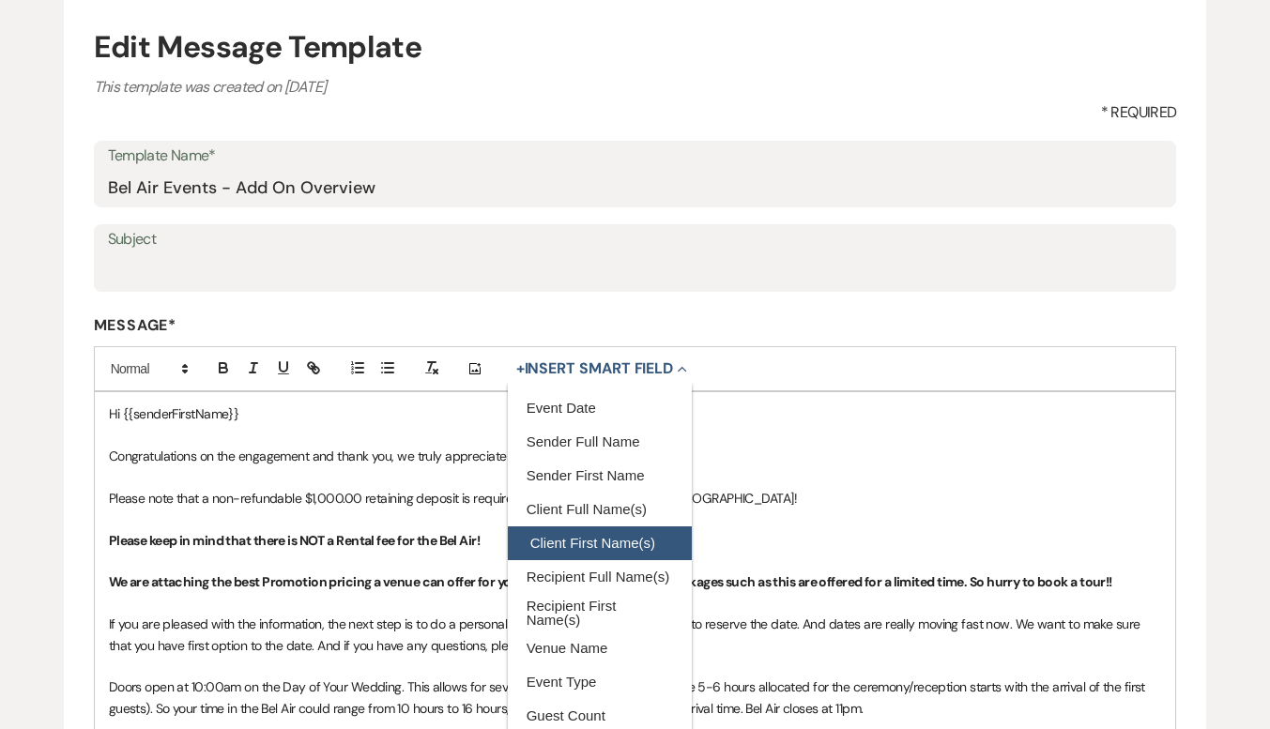
click at [612, 548] on button "Client First Name(s)" at bounding box center [600, 544] width 184 height 34
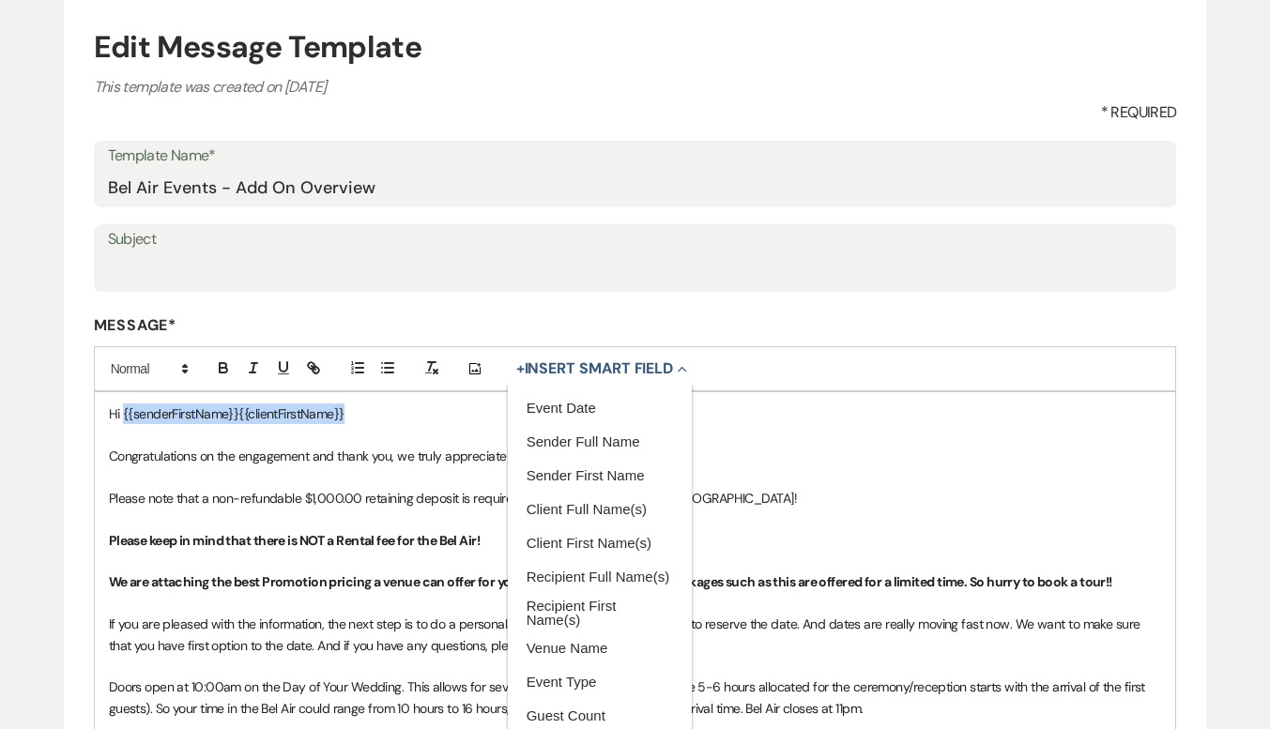
drag, startPoint x: 357, startPoint y: 406, endPoint x: 124, endPoint y: 414, distance: 233.0
click at [124, 414] on p "Hi {{senderFirstName}}{{clientFirstName}}" at bounding box center [635, 414] width 1053 height 21
